Goal: Ask a question

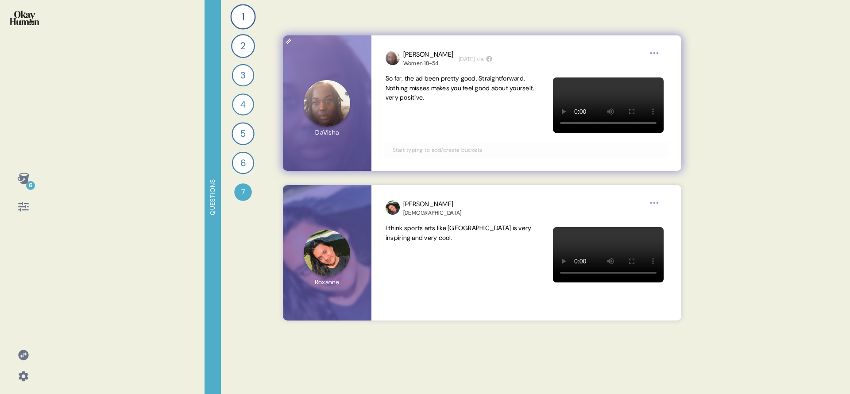
scroll to position [6776, 0]
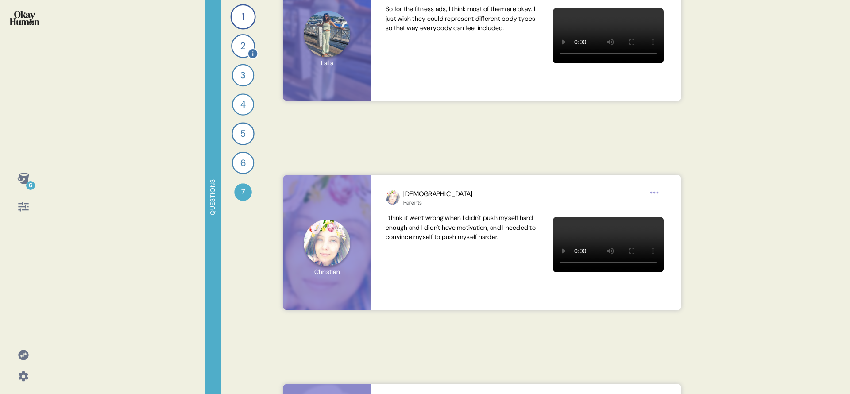
click at [242, 38] on div "2" at bounding box center [243, 46] width 24 height 24
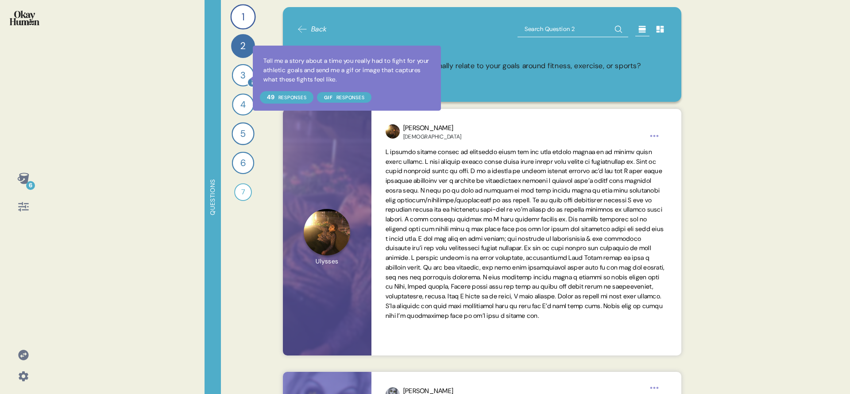
click at [247, 78] on div at bounding box center [252, 82] width 10 height 10
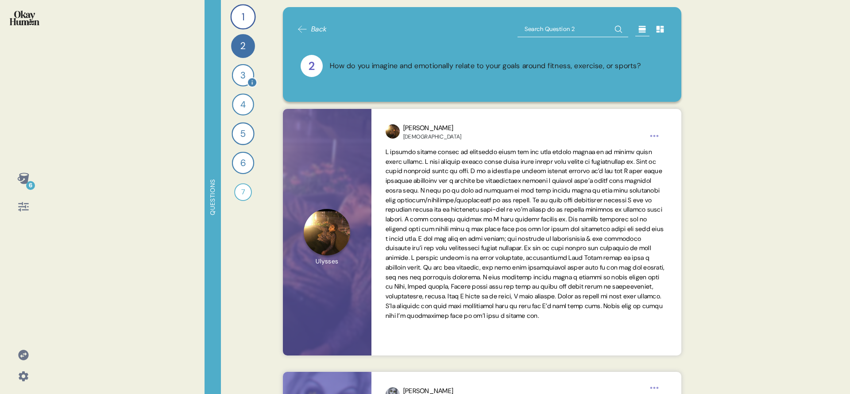
click at [242, 77] on div "3" at bounding box center [243, 75] width 22 height 22
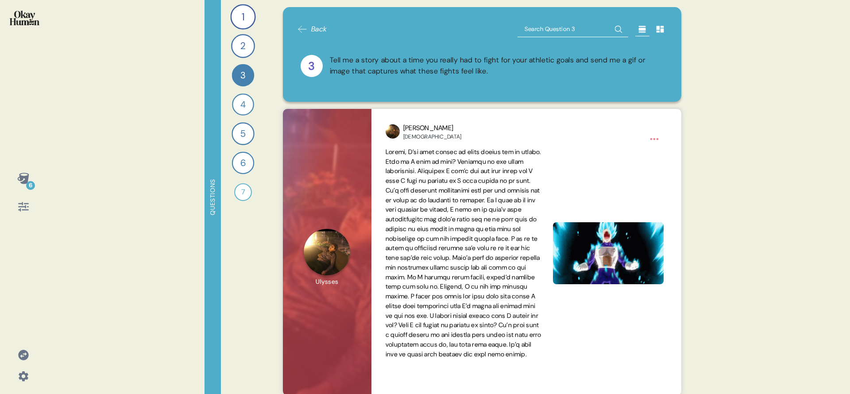
click at [240, 20] on div "1" at bounding box center [242, 16] width 25 height 25
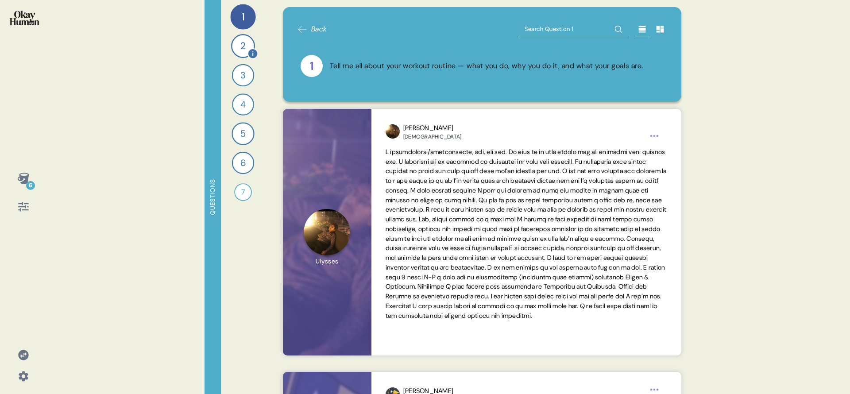
click at [246, 43] on div "2" at bounding box center [243, 46] width 24 height 24
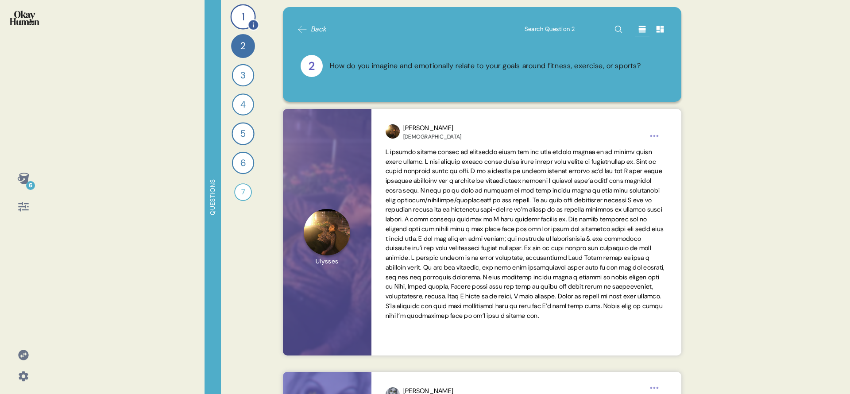
click at [246, 17] on div "1" at bounding box center [242, 16] width 25 height 25
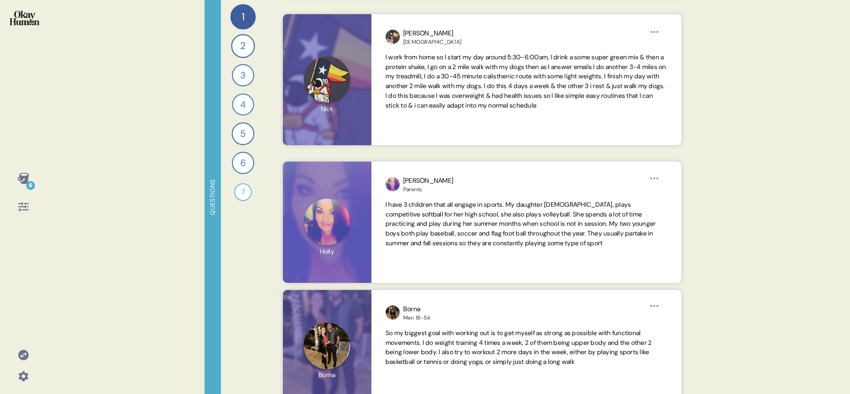
scroll to position [0, 0]
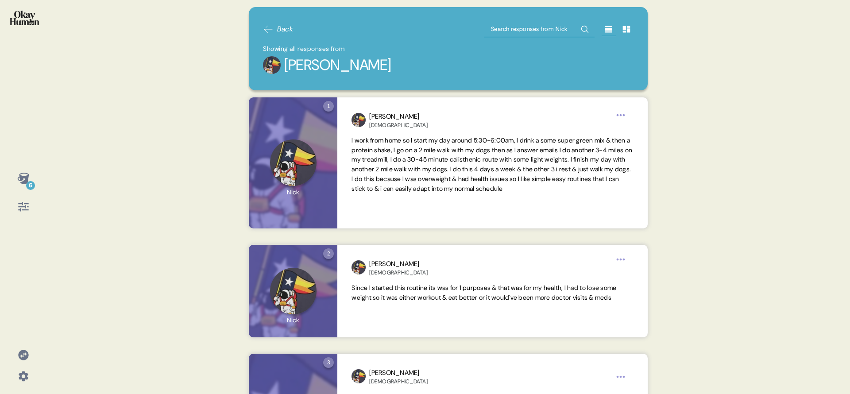
scroll to position [685, 0]
